Goal: Information Seeking & Learning: Learn about a topic

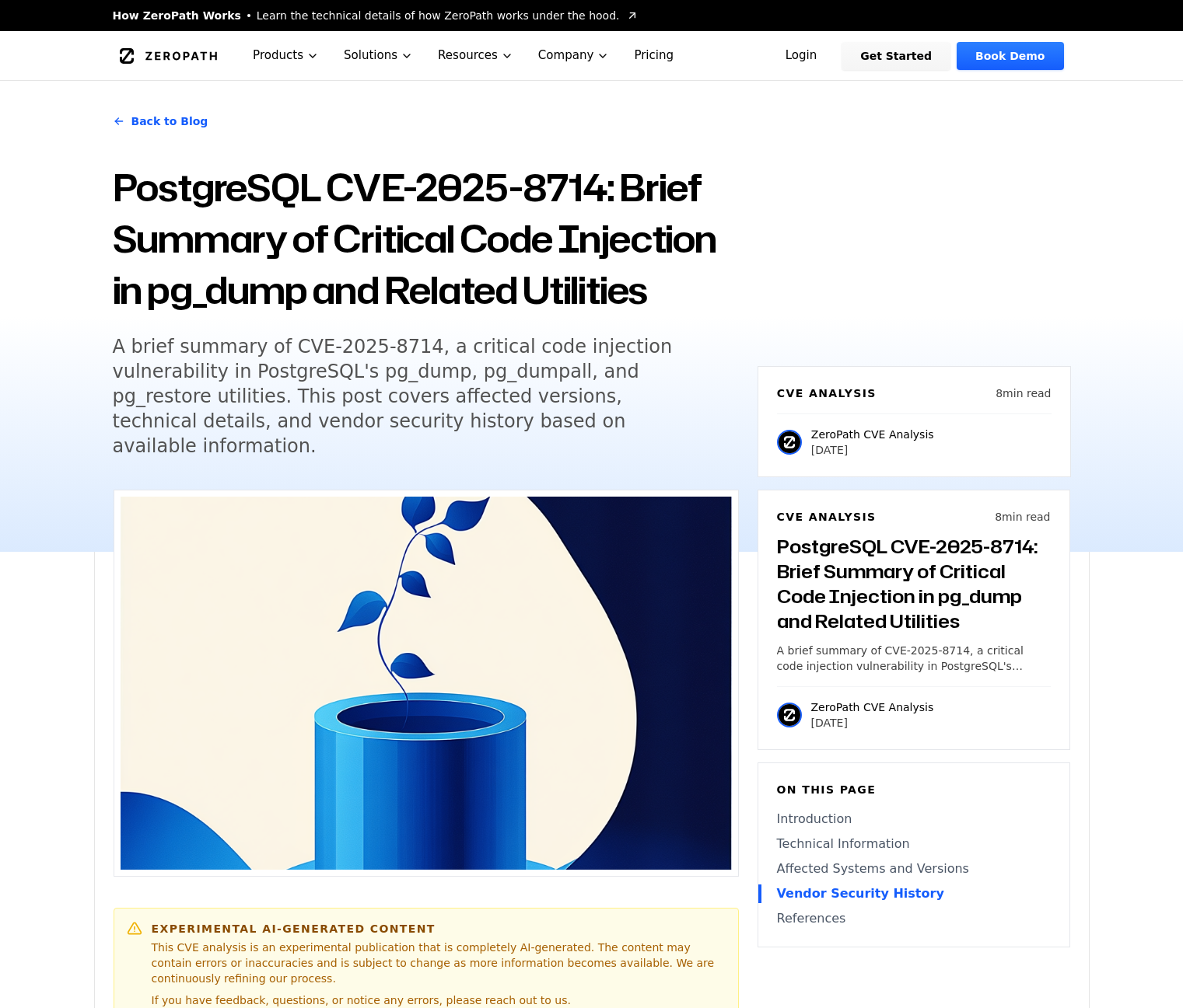
scroll to position [2046, 0]
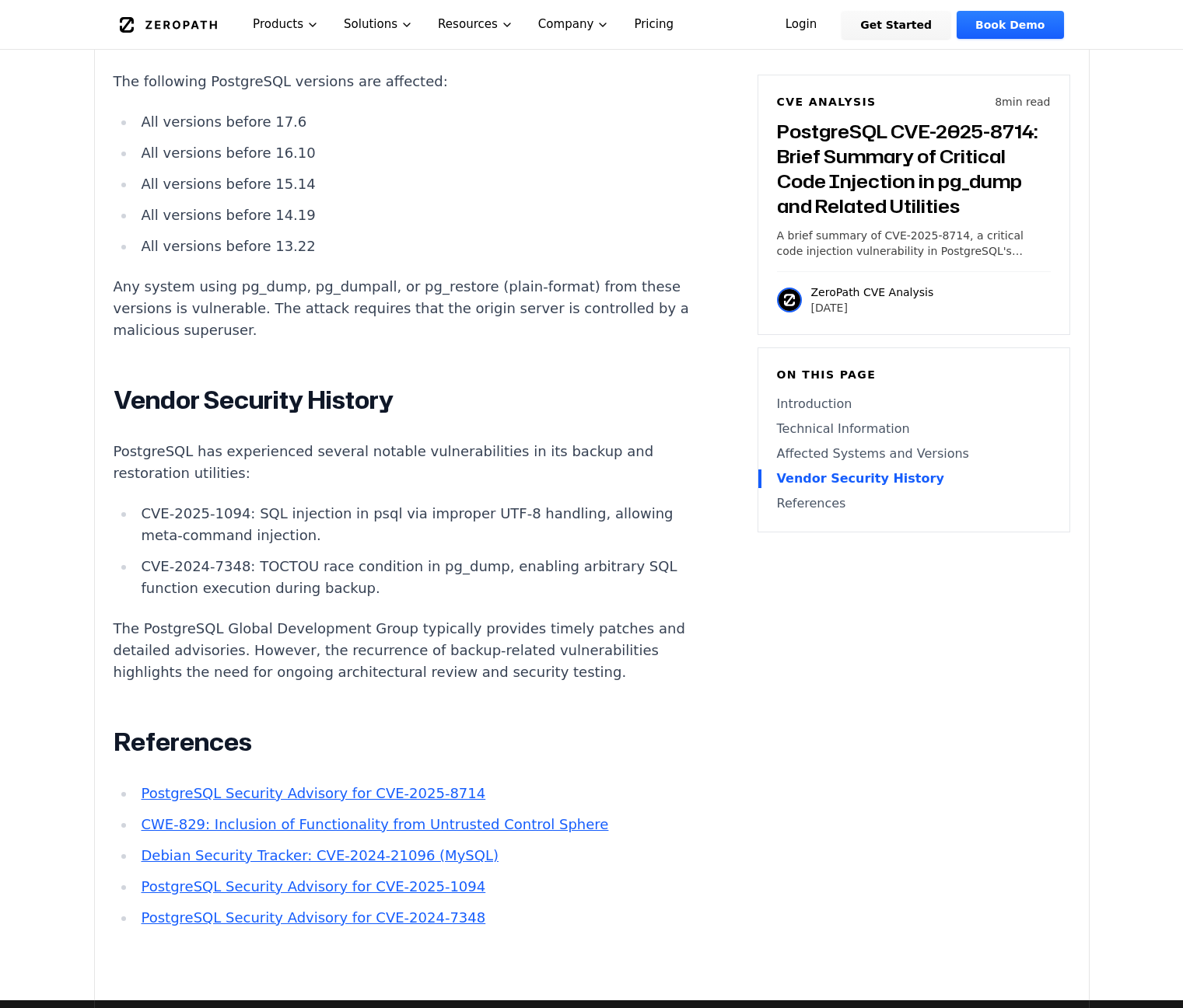
click at [454, 503] on li "CVE-2025-1094: SQL injection in psql via improper UTF-8 handling, allowing meta…" at bounding box center [413, 525] width 557 height 43
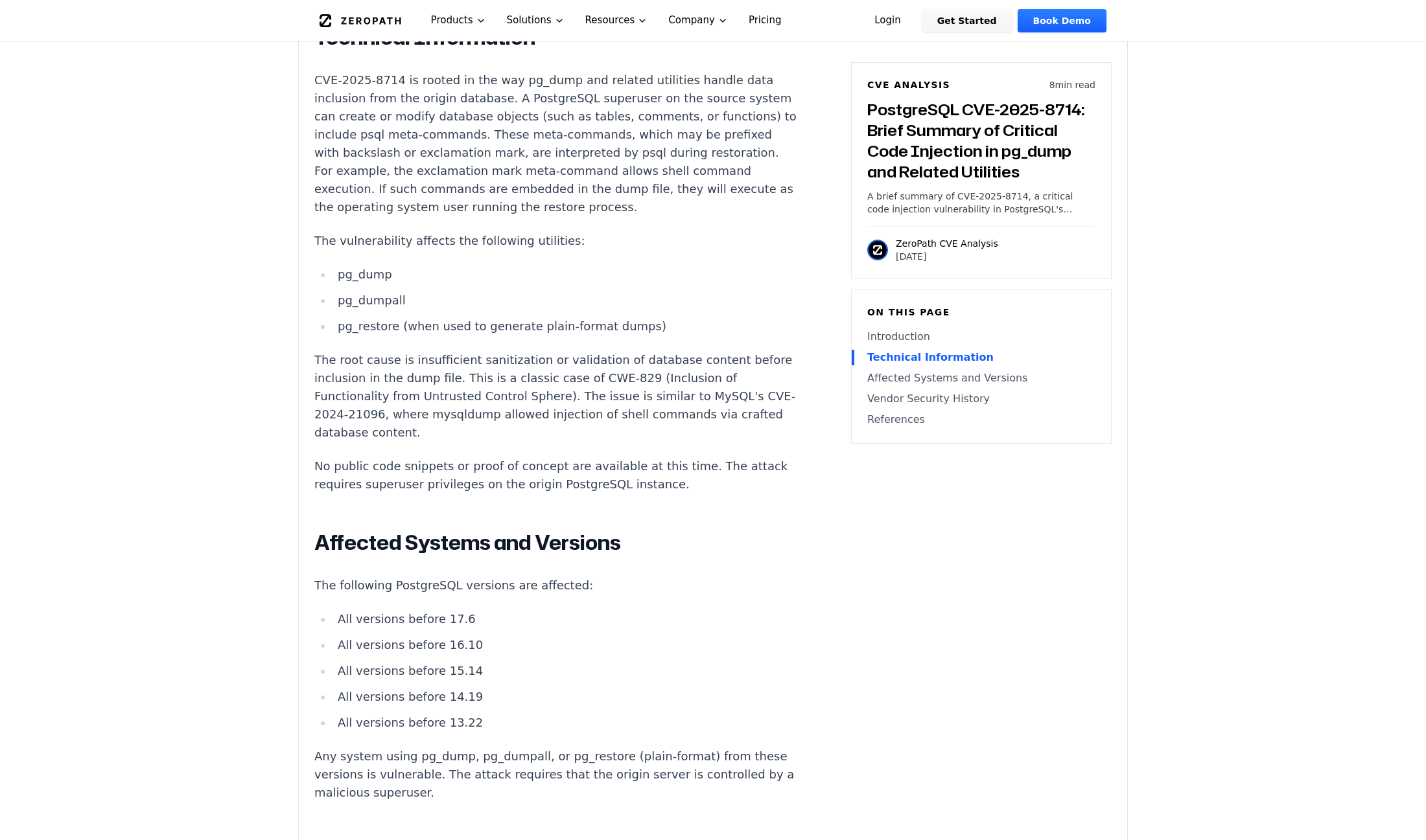
scroll to position [26, 0]
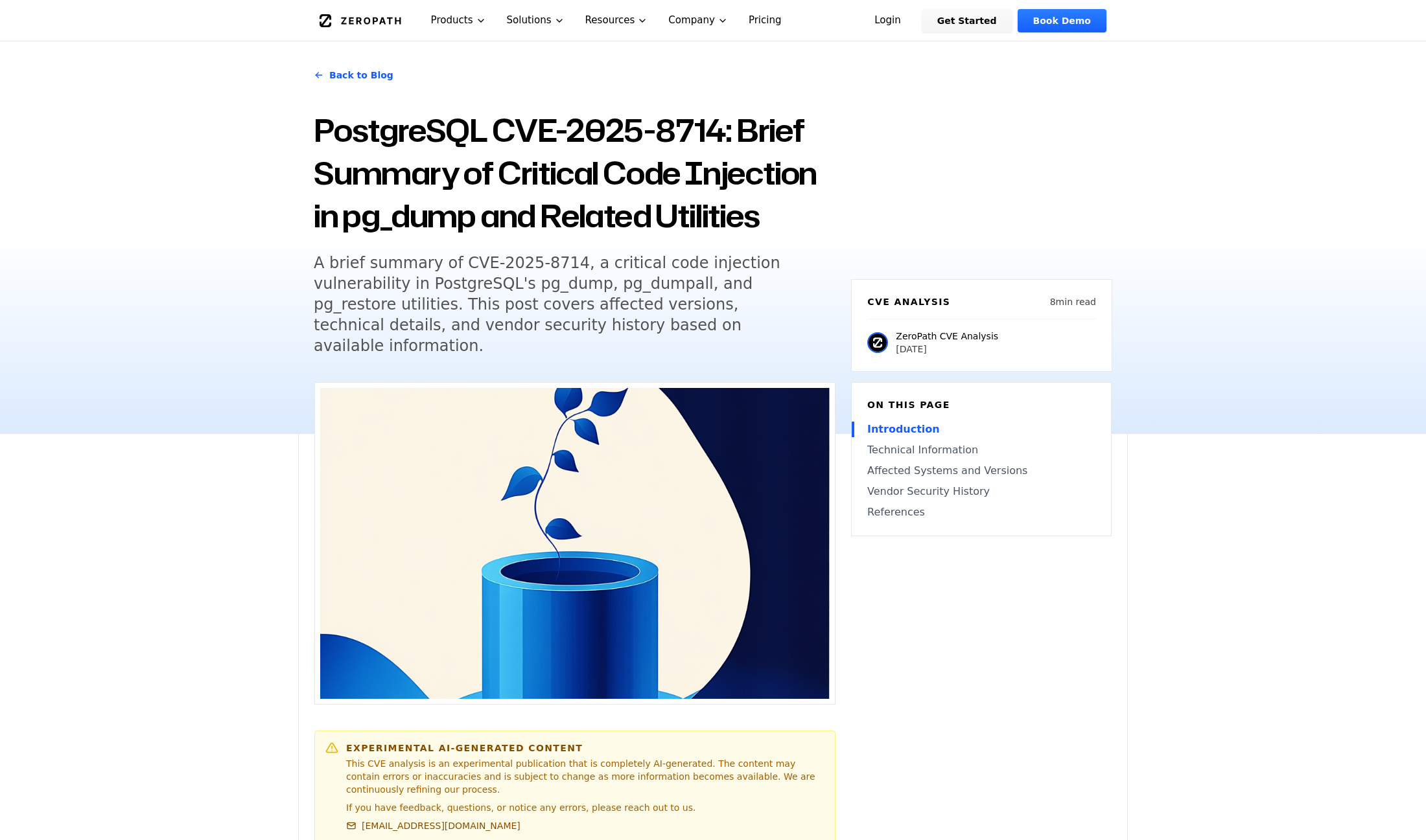
click at [522, 260] on h5 "A brief summary of CVE-2025-8714, a critical code injection vulnerability in Po…" at bounding box center [562, 305] width 498 height 104
drag, startPoint x: 556, startPoint y: 261, endPoint x: 442, endPoint y: 264, distance: 114.0
click at [442, 264] on h5 "A brief summary of CVE-2025-8714, a critical code injection vulnerability in Po…" at bounding box center [562, 305] width 498 height 104
copy h5 "CVE-2025-8714"
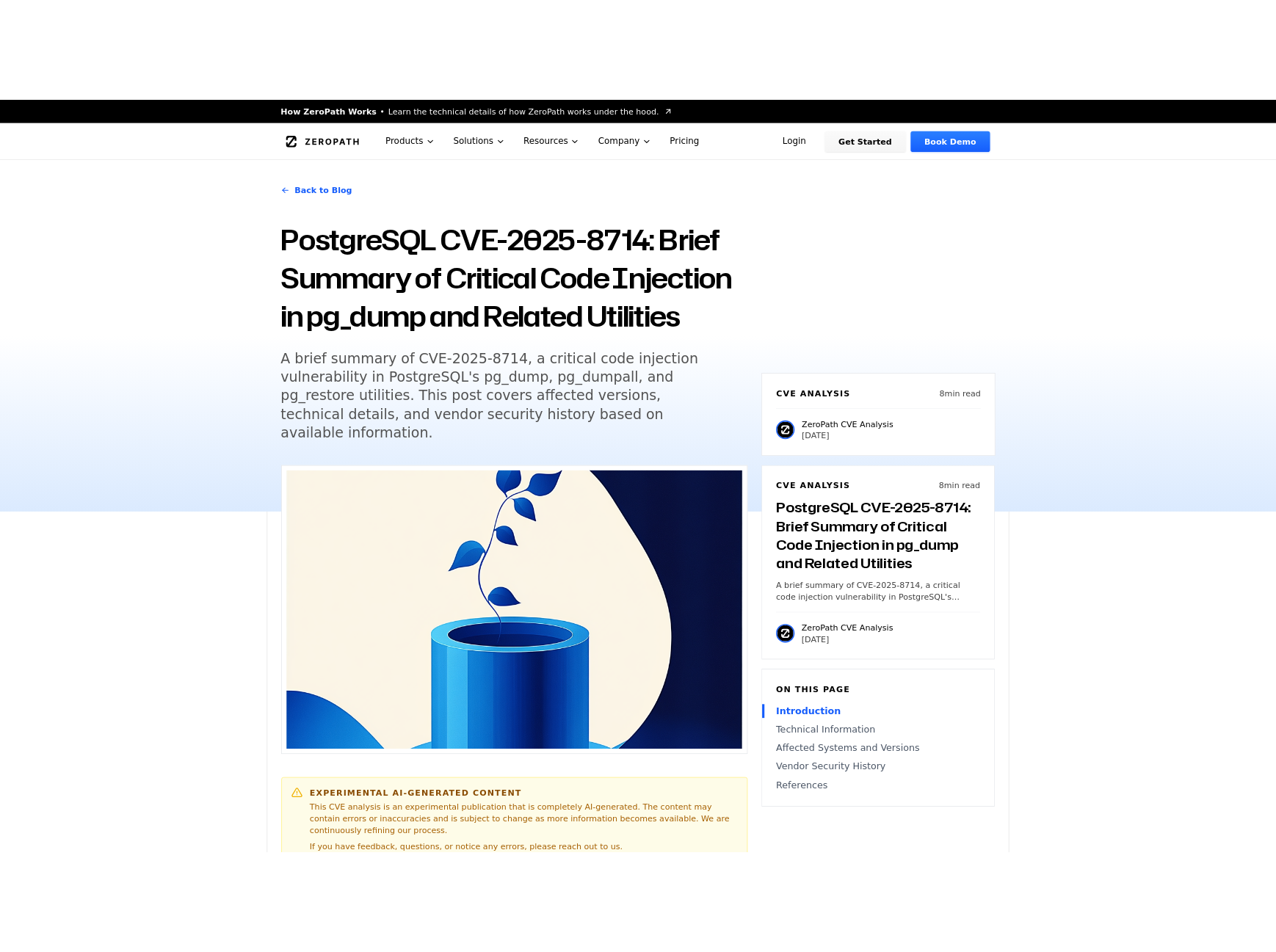
scroll to position [884, 0]
